Goal: Information Seeking & Learning: Find specific page/section

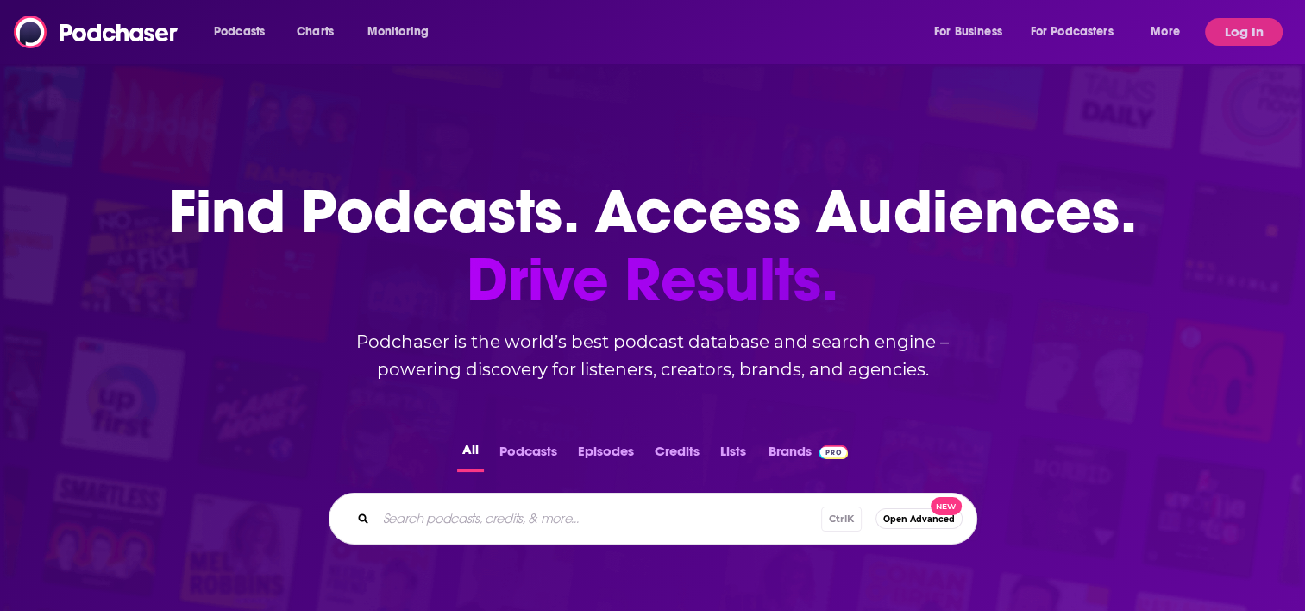
click at [1251, 38] on button "Log In" at bounding box center [1244, 32] width 78 height 28
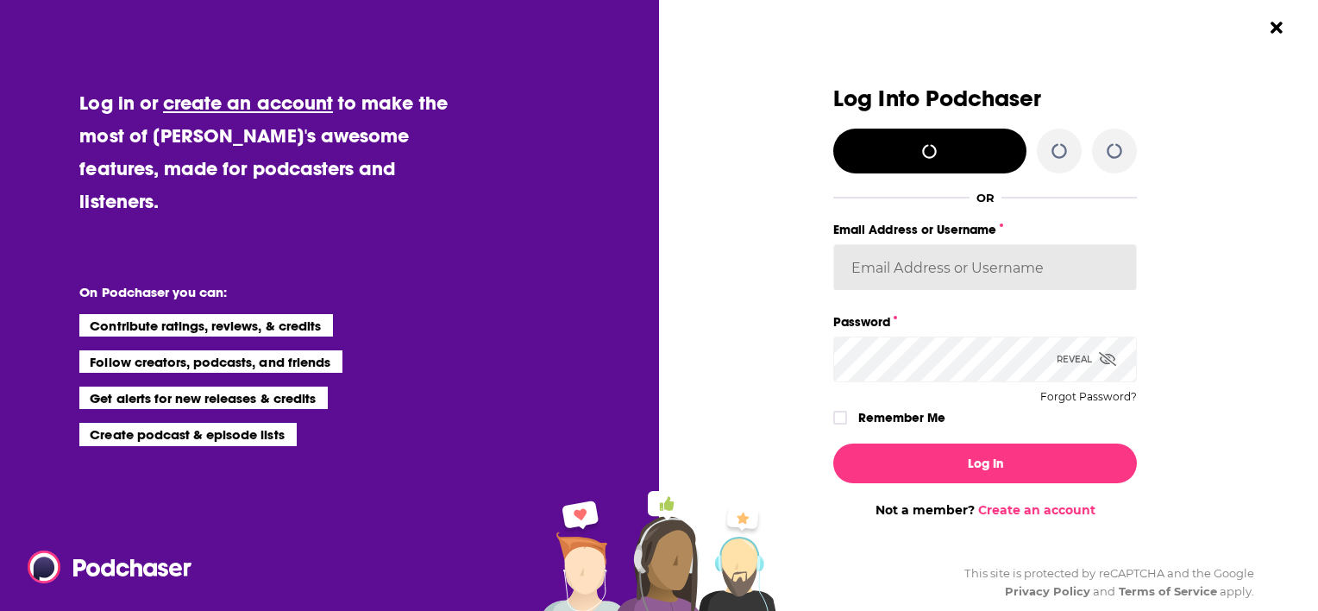
type input "MattieVG"
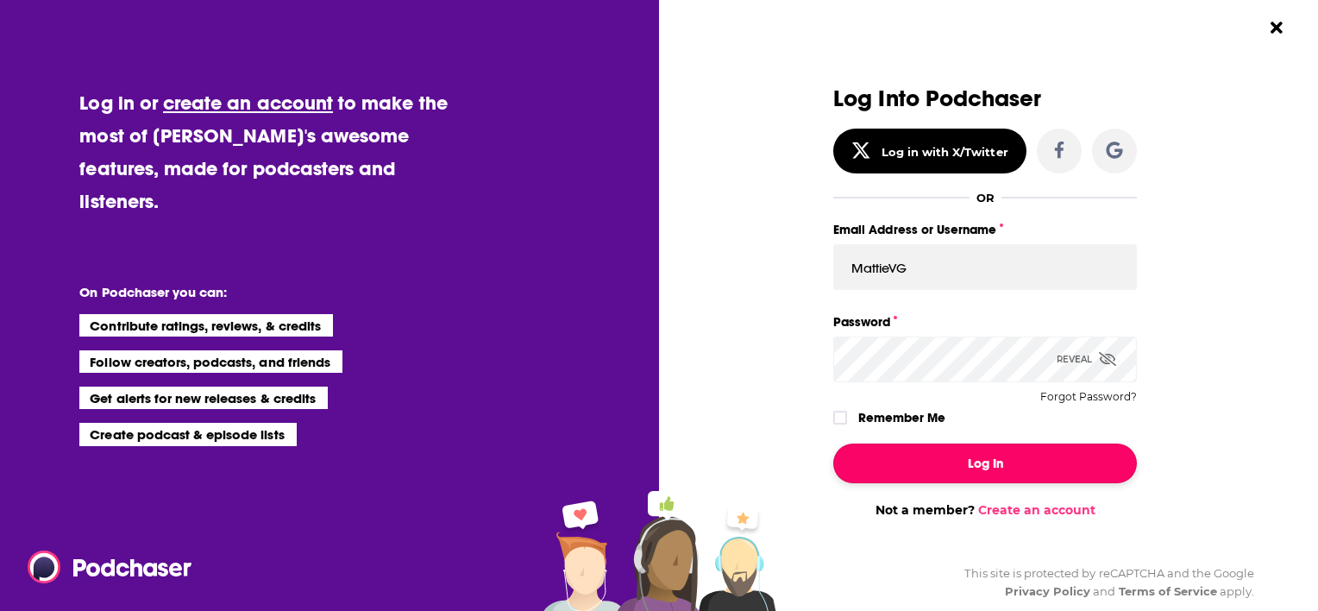
click at [981, 465] on button "Log In" at bounding box center [985, 463] width 304 height 40
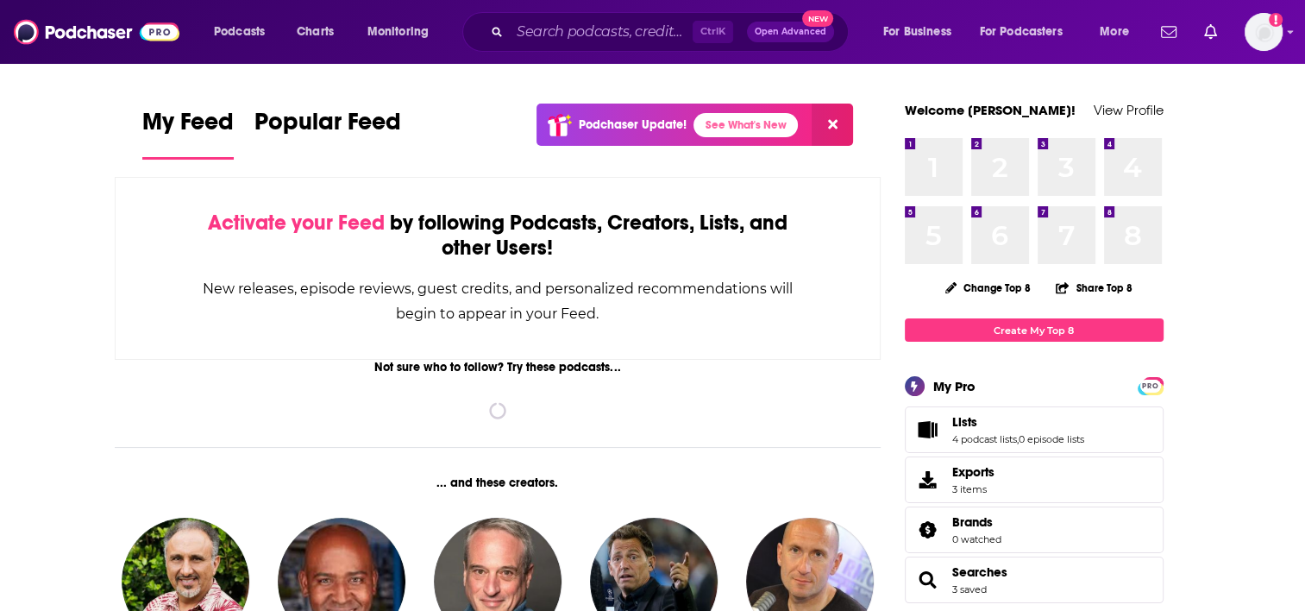
click at [666, 17] on div "Ctrl K Open Advanced New" at bounding box center [655, 32] width 386 height 40
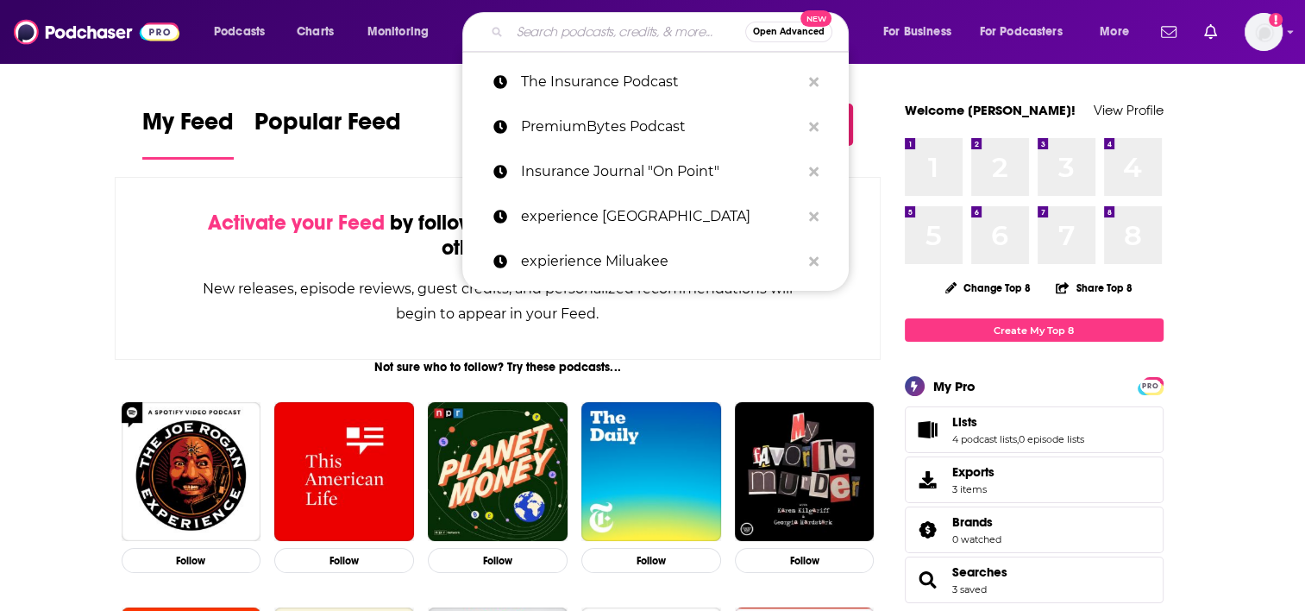
click at [586, 35] on input "Search podcasts, credits, & more..." at bounding box center [627, 32] width 235 height 28
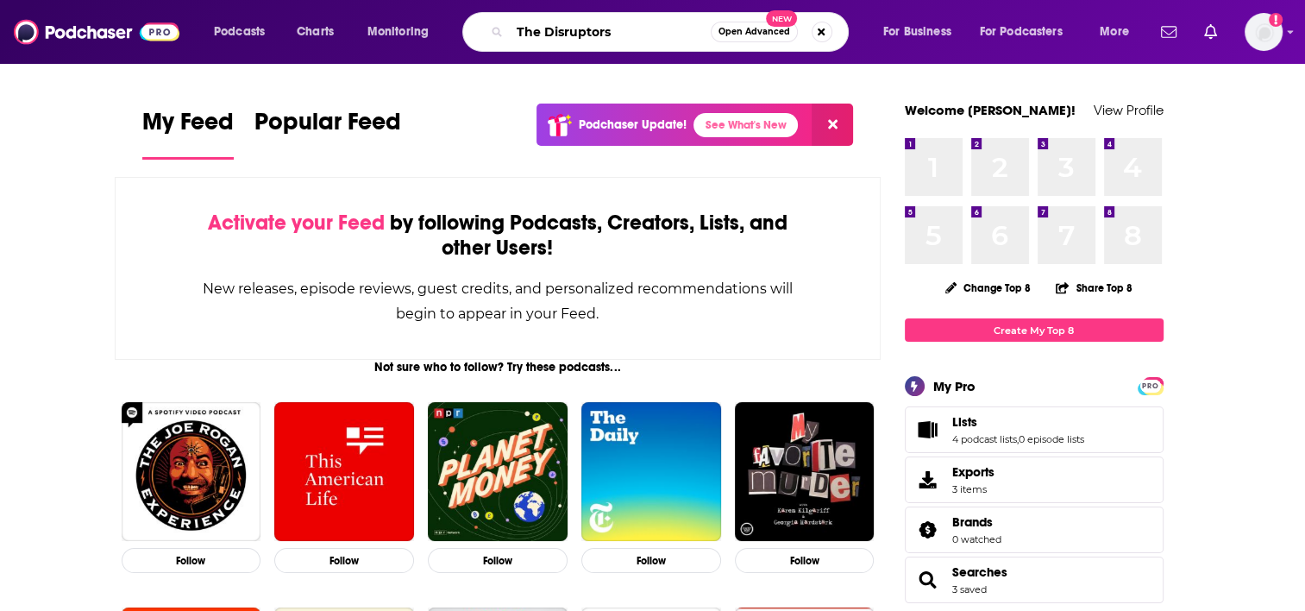
type input "The Disruptors"
